Goal: Transaction & Acquisition: Subscribe to service/newsletter

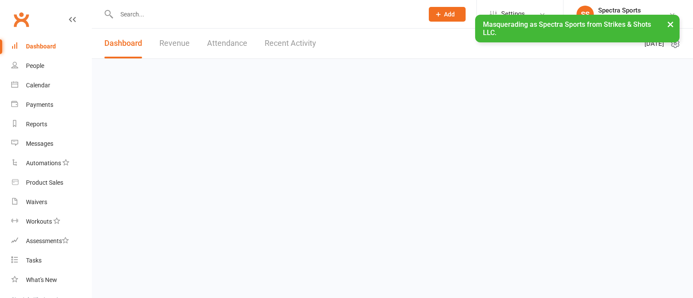
click at [669, 25] on button "×" at bounding box center [670, 24] width 16 height 19
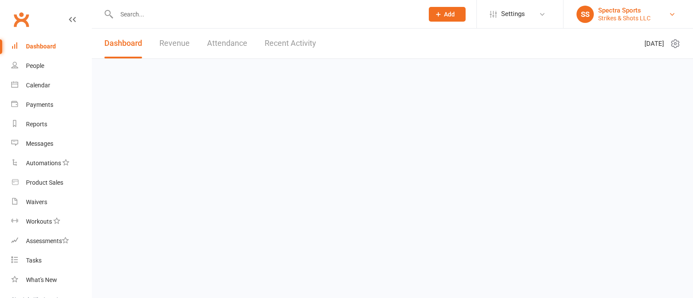
click at [629, 9] on div "Spectra Sports" at bounding box center [624, 10] width 52 height 8
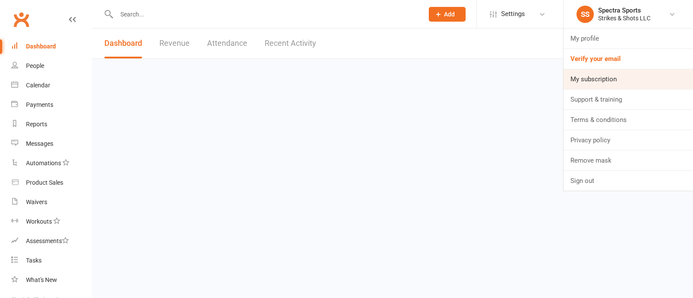
click at [609, 74] on link "My subscription" at bounding box center [627, 79] width 129 height 20
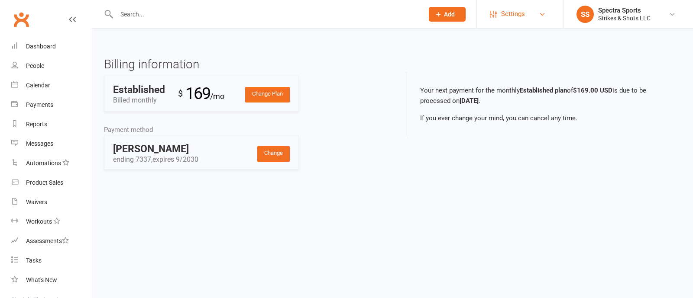
click at [513, 14] on span "Settings" at bounding box center [513, 13] width 24 height 19
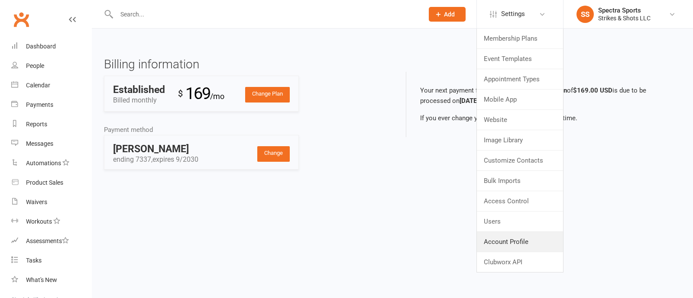
click at [509, 232] on link "Account Profile" at bounding box center [520, 242] width 86 height 20
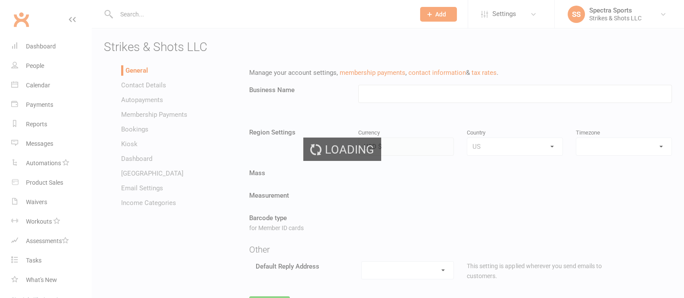
type input "Strikes & Shots LLC"
select select "America/New_York"
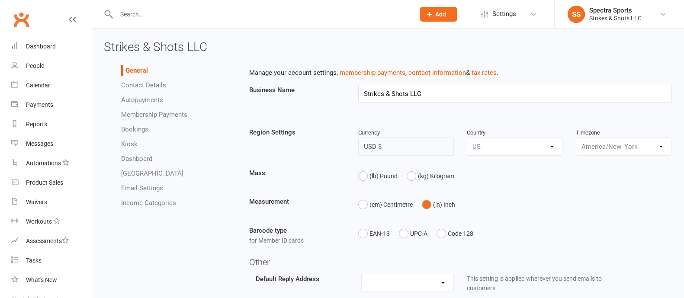
click at [153, 41] on span "Strikes & Shots LLC" at bounding box center [155, 47] width 103 height 14
click at [153, 49] on span "Strikes & Shots LLC" at bounding box center [155, 47] width 103 height 14
click at [152, 49] on span "Strikes & Shots LLC" at bounding box center [155, 47] width 103 height 14
copy span "Strikes & Shots LLC"
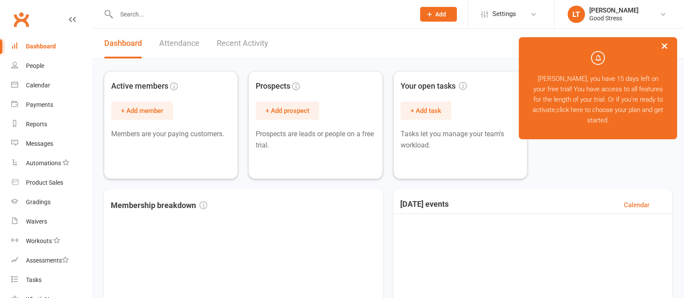
click at [666, 47] on button "×" at bounding box center [665, 45] width 16 height 19
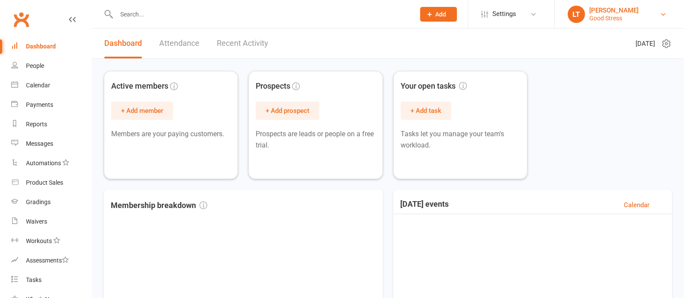
click at [600, 13] on div "[PERSON_NAME]" at bounding box center [614, 10] width 49 height 8
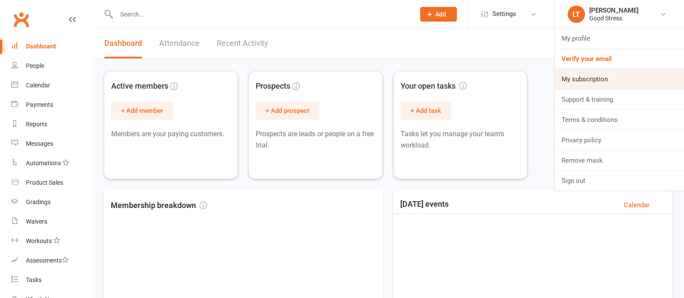
click at [583, 82] on link "My subscription" at bounding box center [619, 79] width 129 height 20
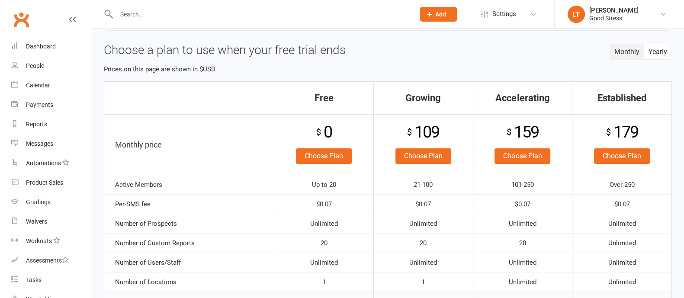
scroll to position [54, 0]
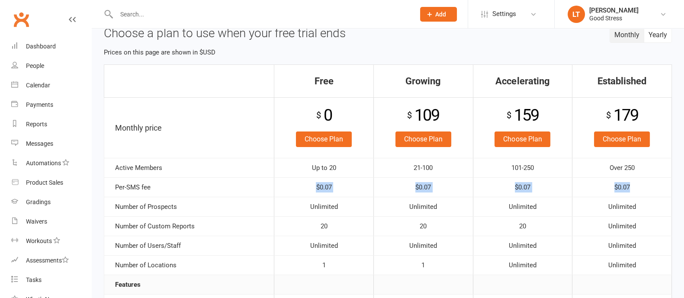
drag, startPoint x: 314, startPoint y: 185, endPoint x: 639, endPoint y: 189, distance: 325.6
click at [639, 189] on tr "Per-SMS fee $0.07 $0.07 $0.07 $0.07" at bounding box center [388, 186] width 568 height 19
click at [607, 12] on div "[PERSON_NAME]" at bounding box center [614, 10] width 49 height 8
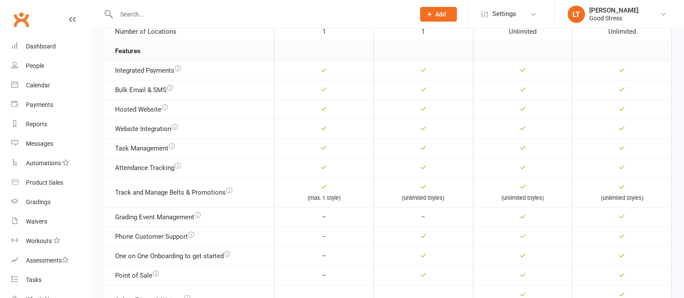
scroll to position [271, 0]
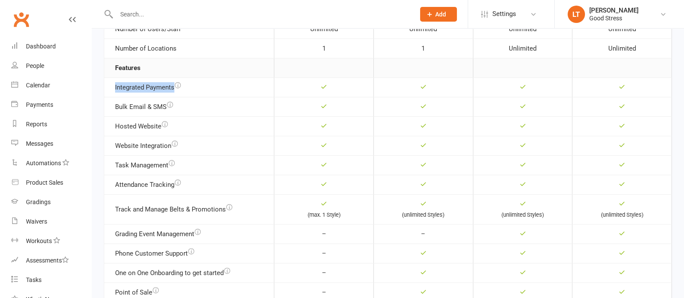
drag, startPoint x: 113, startPoint y: 84, endPoint x: 200, endPoint y: 91, distance: 86.9
click at [193, 88] on td "Integrated Payments" at bounding box center [189, 86] width 170 height 19
drag, startPoint x: 117, startPoint y: 109, endPoint x: 171, endPoint y: 109, distance: 53.7
click at [170, 109] on td "Bulk Email & SMS" at bounding box center [189, 106] width 170 height 19
drag, startPoint x: 136, startPoint y: 144, endPoint x: 149, endPoint y: 137, distance: 14.9
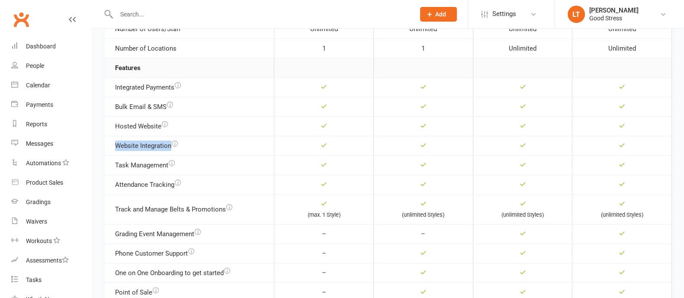
click at [180, 146] on td "Website Integration" at bounding box center [189, 145] width 170 height 19
drag, startPoint x: 113, startPoint y: 125, endPoint x: 160, endPoint y: 129, distance: 47.8
click at [160, 129] on td "Hosted Website" at bounding box center [189, 125] width 170 height 19
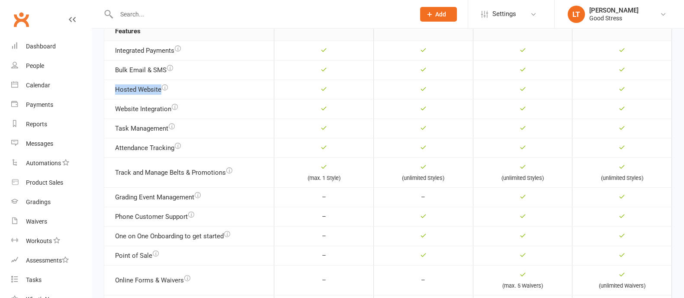
scroll to position [325, 0]
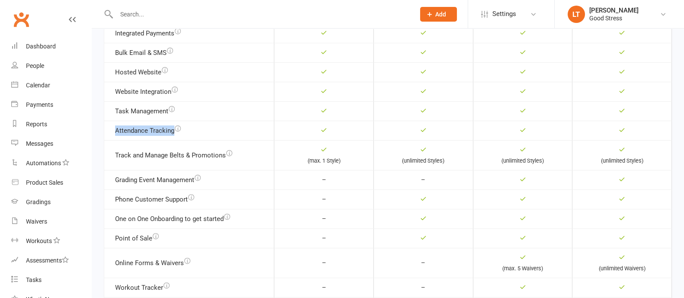
drag, startPoint x: 134, startPoint y: 129, endPoint x: 174, endPoint y: 133, distance: 39.6
click at [174, 133] on td "Attendance Tracking" at bounding box center [189, 130] width 170 height 19
drag, startPoint x: 154, startPoint y: 155, endPoint x: 231, endPoint y: 155, distance: 77.1
click at [231, 155] on td "Track and Manage Belts & Promotions" at bounding box center [189, 155] width 170 height 30
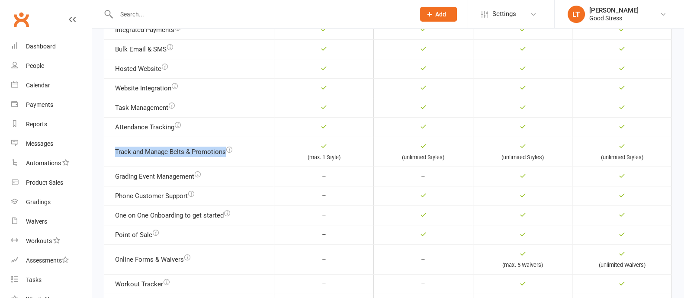
scroll to position [378, 0]
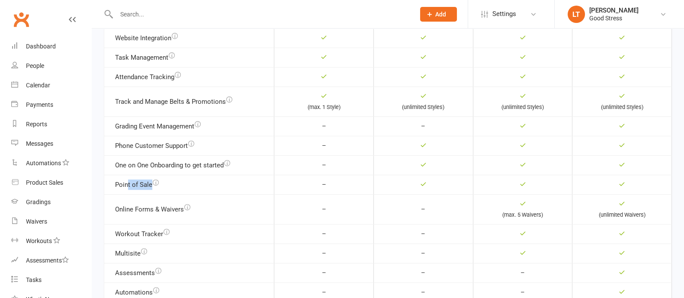
drag, startPoint x: 126, startPoint y: 178, endPoint x: 390, endPoint y: 174, distance: 263.2
click at [178, 182] on td "Point of Sale" at bounding box center [189, 184] width 170 height 19
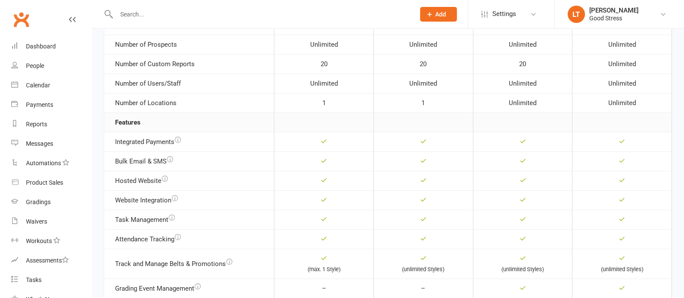
scroll to position [271, 0]
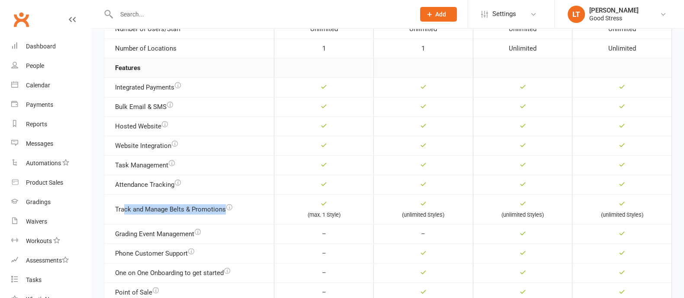
drag, startPoint x: 123, startPoint y: 208, endPoint x: 297, endPoint y: 206, distance: 174.0
click at [292, 208] on tr "Track and Manage Belts & Promotions (max. 1 Style) (unlimited Styles) (unlimite…" at bounding box center [388, 209] width 568 height 30
click at [338, 215] on small "(max. 1 Style)" at bounding box center [323, 215] width 33 height 6
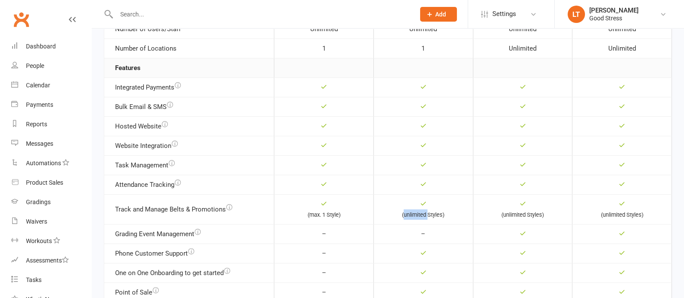
drag, startPoint x: 423, startPoint y: 214, endPoint x: 404, endPoint y: 214, distance: 19.0
click at [404, 214] on small "(unlimited Styles)" at bounding box center [423, 215] width 42 height 6
click at [435, 214] on small "(unlimited Styles)" at bounding box center [423, 215] width 42 height 6
drag, startPoint x: 149, startPoint y: 232, endPoint x: 194, endPoint y: 231, distance: 44.6
click at [194, 231] on td "Grading Event Management" at bounding box center [189, 233] width 170 height 19
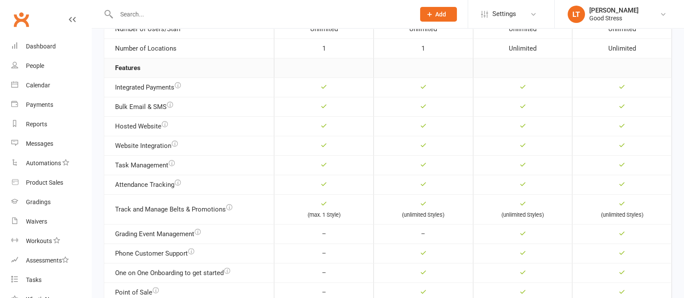
drag, startPoint x: 239, startPoint y: 228, endPoint x: 310, endPoint y: 223, distance: 70.8
click at [241, 226] on td "Grading Event Management" at bounding box center [189, 233] width 170 height 19
drag, startPoint x: 300, startPoint y: 213, endPoint x: 347, endPoint y: 213, distance: 46.8
click at [347, 213] on div "(max. 1 Style)" at bounding box center [324, 215] width 90 height 10
click at [509, 16] on span "Settings" at bounding box center [505, 13] width 24 height 19
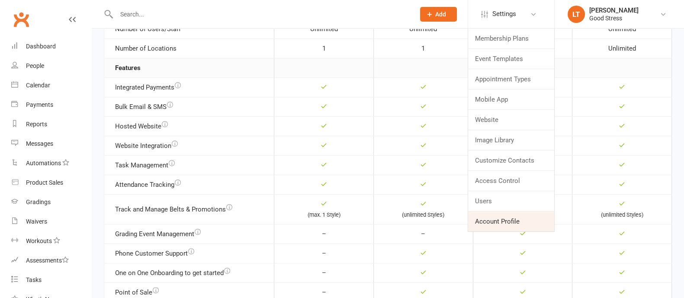
click at [498, 221] on link "Account Profile" at bounding box center [511, 222] width 86 height 20
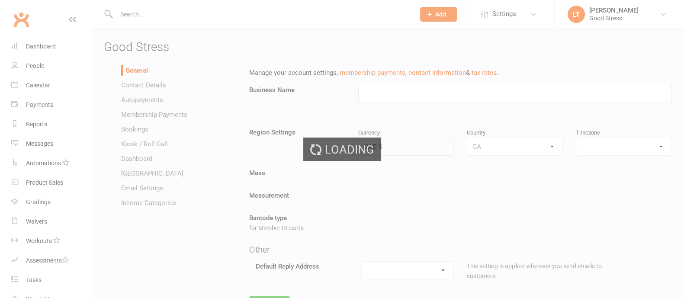
type input "Good Stress"
select select "America/Toronto"
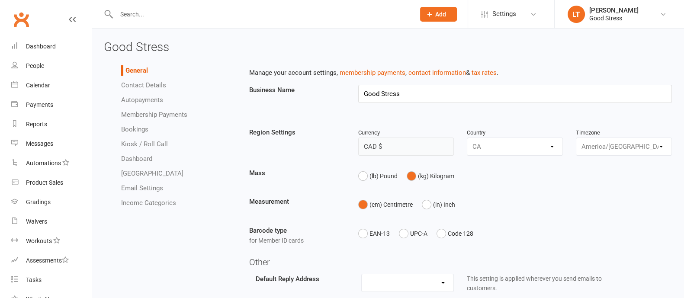
click at [149, 100] on link "Autopayments" at bounding box center [142, 100] width 42 height 8
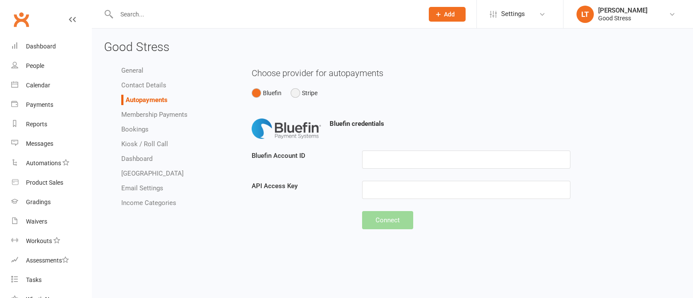
click at [303, 89] on button "Stripe" at bounding box center [303, 93] width 27 height 16
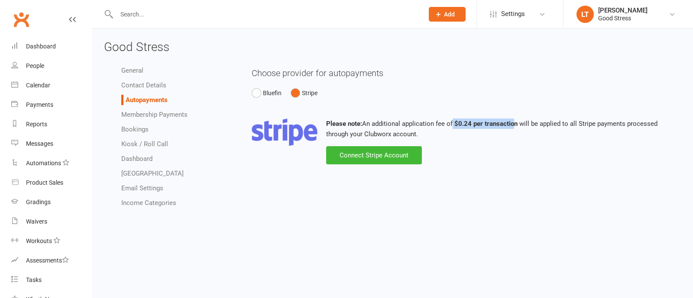
drag, startPoint x: 454, startPoint y: 124, endPoint x: 515, endPoint y: 125, distance: 61.5
click at [515, 125] on p "Please note: An additional application fee of $0.24 per transaction will be app…" at bounding box center [466, 129] width 429 height 21
click at [616, 10] on div "[PERSON_NAME]" at bounding box center [622, 10] width 49 height 8
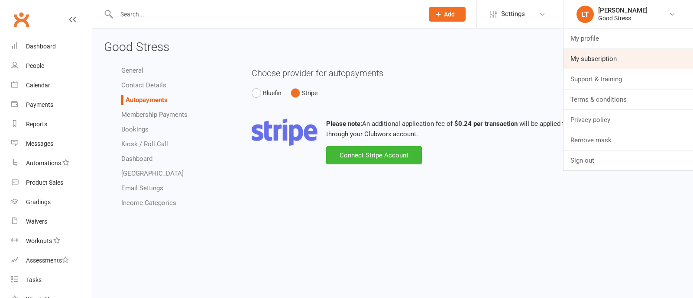
click at [604, 58] on link "My subscription" at bounding box center [627, 59] width 129 height 20
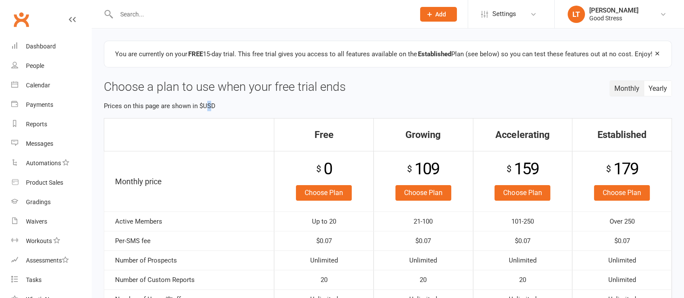
drag, startPoint x: 212, startPoint y: 107, endPoint x: 362, endPoint y: 128, distance: 152.1
click at [206, 106] on p "Prices on this page are shown in $USD" at bounding box center [388, 106] width 568 height 10
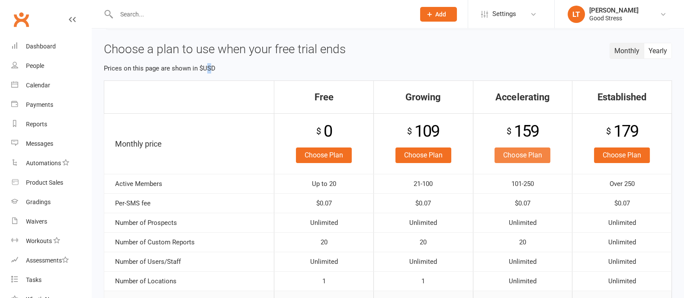
scroll to position [54, 0]
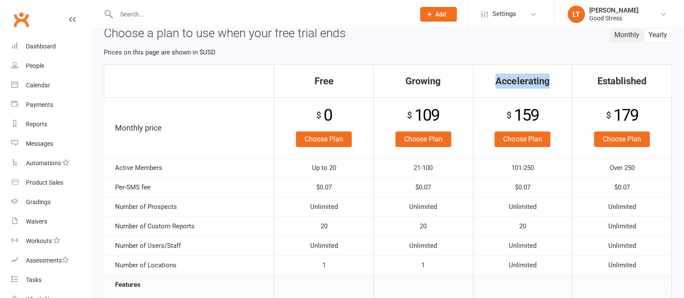
drag, startPoint x: 495, startPoint y: 81, endPoint x: 557, endPoint y: 79, distance: 61.9
click at [557, 79] on th "Accelerating" at bounding box center [523, 81] width 100 height 33
